Goal: Task Accomplishment & Management: Manage account settings

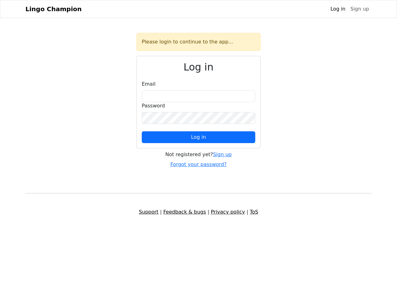
click at [198, 137] on span "Log in" at bounding box center [198, 137] width 15 height 6
